Goal: Task Accomplishment & Management: Use online tool/utility

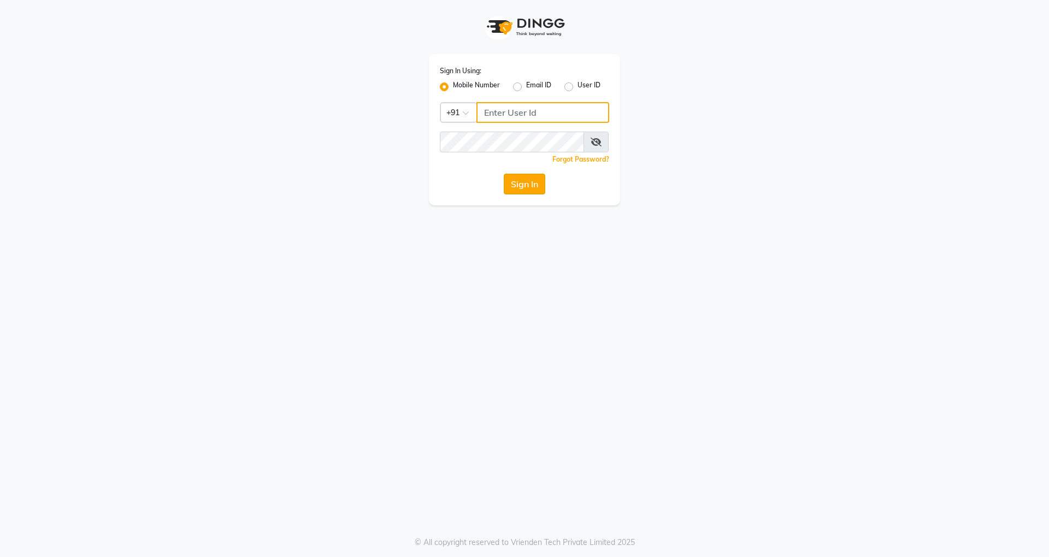
type input "7676706410"
click at [523, 188] on button "Sign In" at bounding box center [525, 184] width 42 height 21
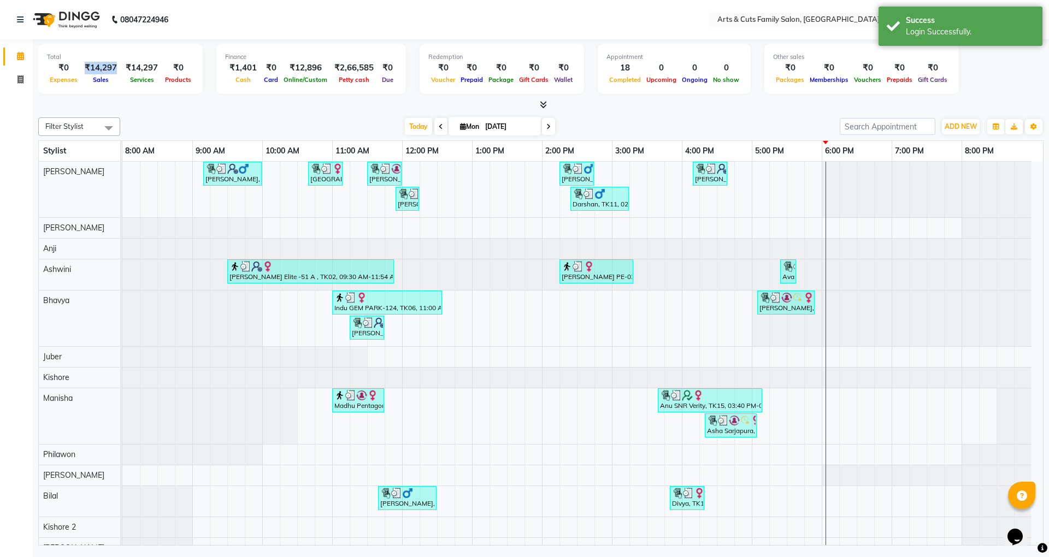
drag, startPoint x: 86, startPoint y: 66, endPoint x: 114, endPoint y: 66, distance: 28.4
click at [114, 66] on div "₹14,297" at bounding box center [100, 68] width 41 height 13
click at [141, 108] on div at bounding box center [541, 104] width 1006 height 11
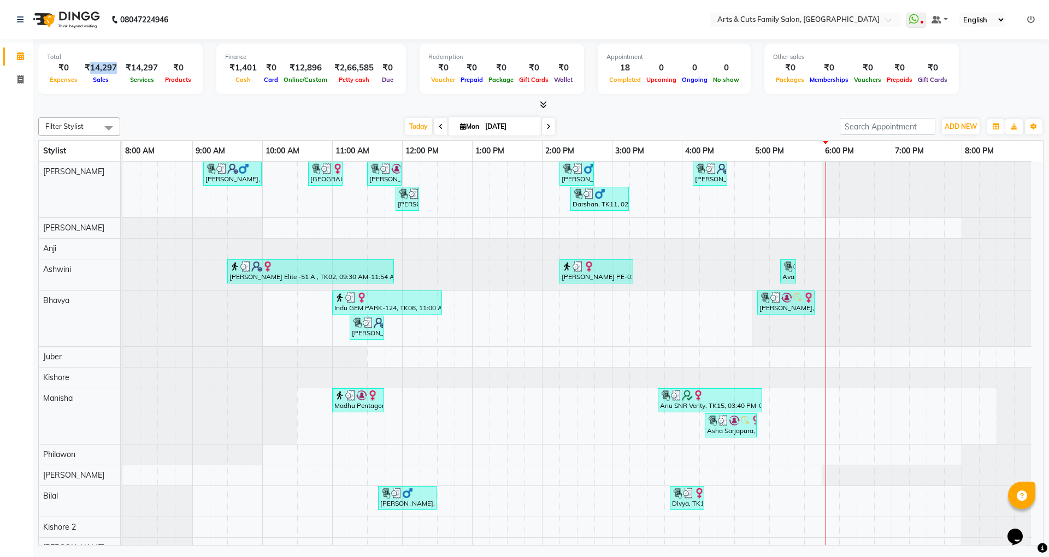
drag, startPoint x: 90, startPoint y: 68, endPoint x: 113, endPoint y: 69, distance: 23.0
click at [113, 69] on div "₹14,297" at bounding box center [100, 68] width 41 height 13
click at [125, 94] on div "Total ₹0 Expenses ₹14,297 Sales ₹14,297 Services ₹0 Products Finance ₹1,401 Cas…" at bounding box center [541, 71] width 1006 height 54
drag, startPoint x: 160, startPoint y: 69, endPoint x: 129, endPoint y: 67, distance: 30.7
click at [129, 67] on div "₹0 Expenses ₹14,297 Sales ₹14,297 Services ₹0 Products" at bounding box center [120, 74] width 147 height 24
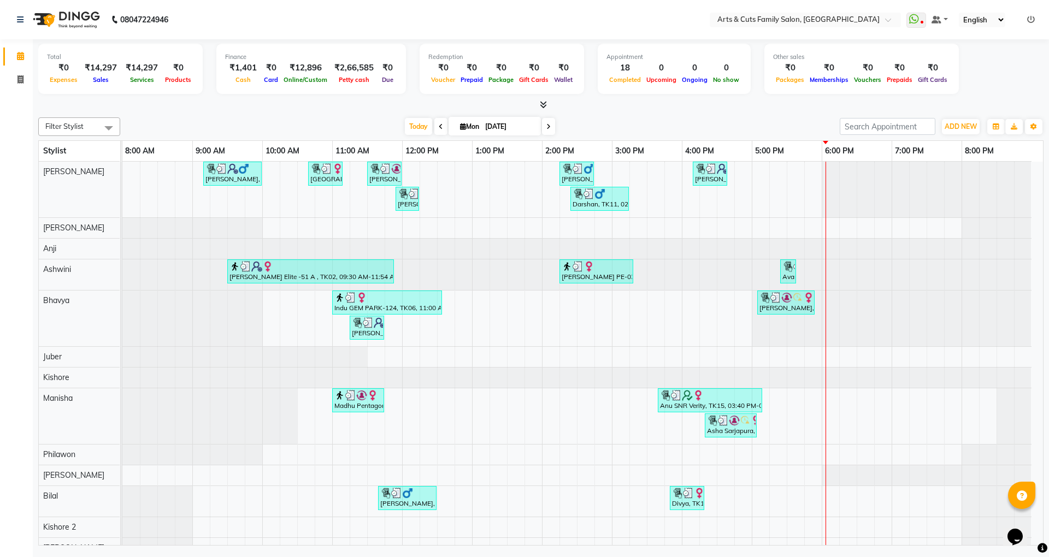
click at [151, 108] on div at bounding box center [541, 104] width 1006 height 11
click at [18, 57] on icon at bounding box center [20, 56] width 7 height 8
click at [19, 79] on icon at bounding box center [20, 79] width 6 height 8
select select "service"
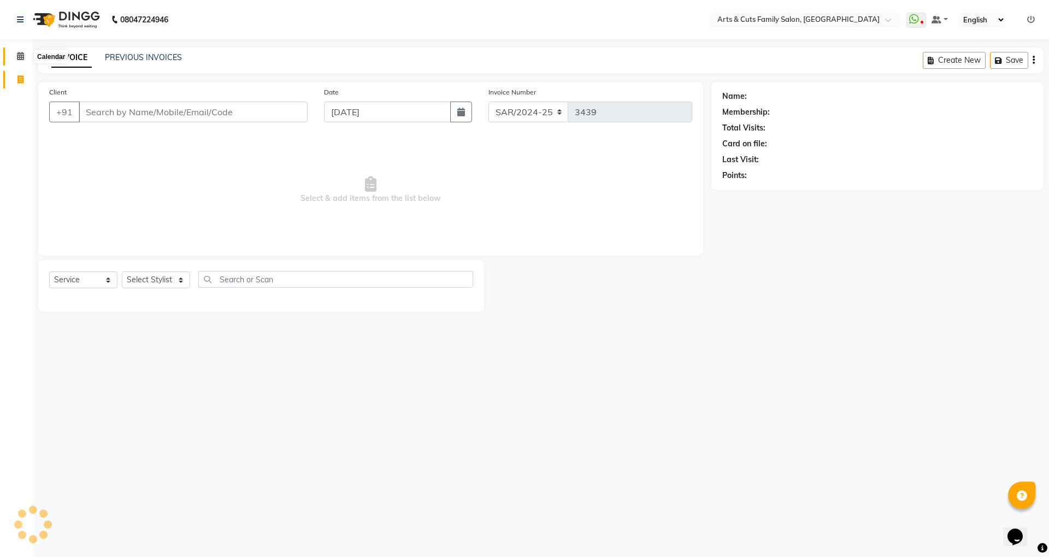
click at [17, 56] on icon at bounding box center [20, 56] width 7 height 8
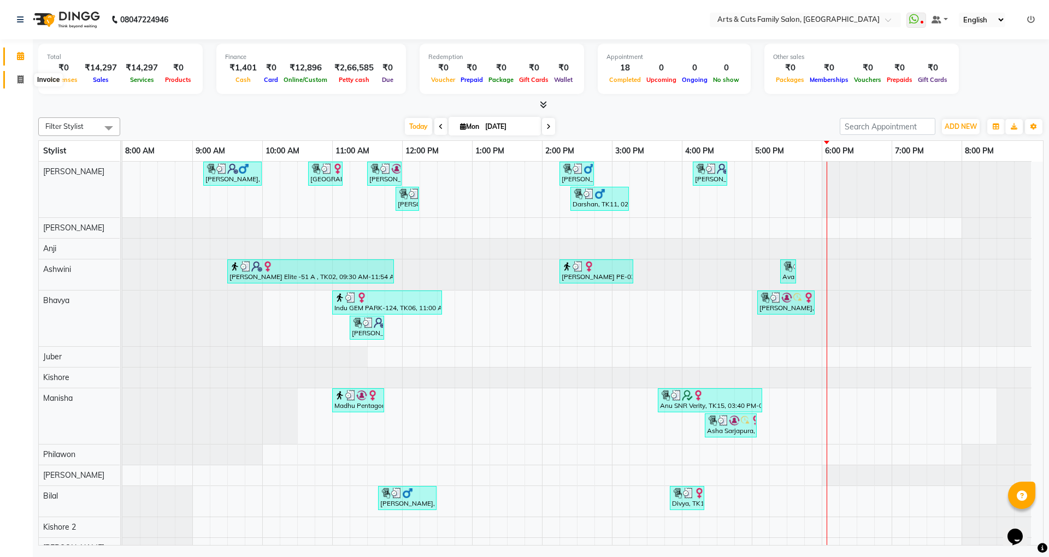
click at [22, 81] on icon at bounding box center [20, 79] width 6 height 8
select select "service"
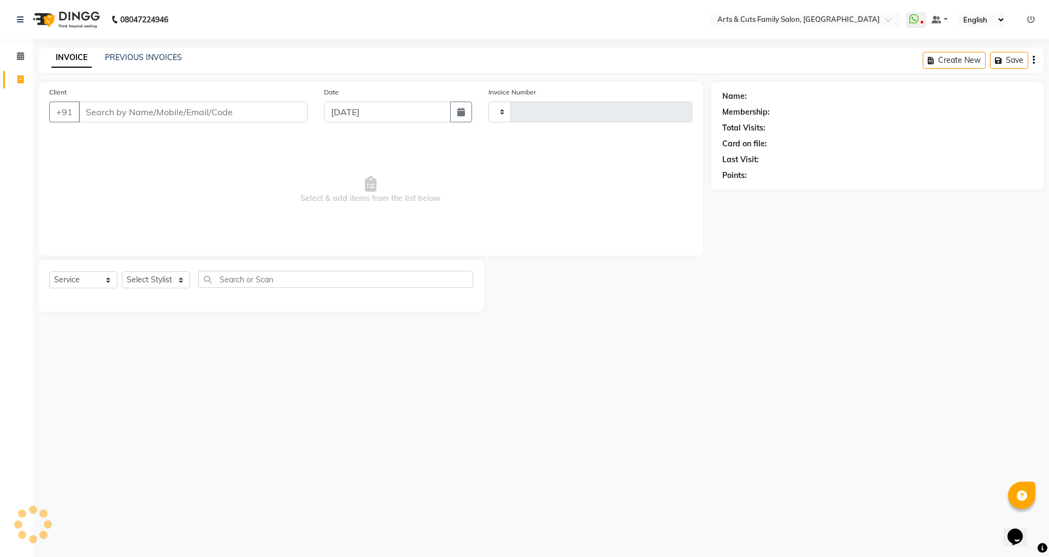
type input "3439"
select select "7513"
select select "45356"
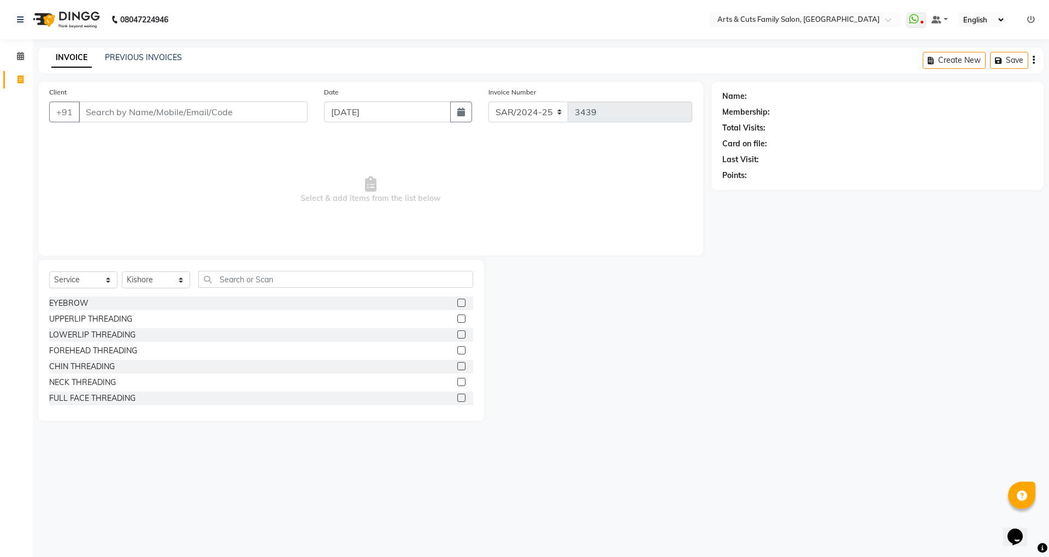
click at [473, 123] on div "Date [DATE]" at bounding box center [398, 108] width 165 height 45
